Goal: Find specific page/section: Find specific page/section

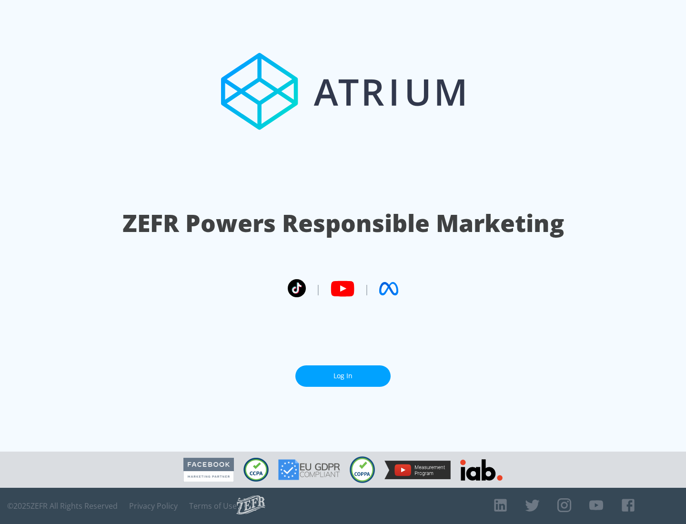
click at [343, 376] on link "Log In" at bounding box center [342, 375] width 95 height 21
